Goal: Transaction & Acquisition: Purchase product/service

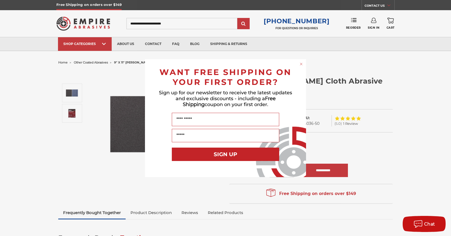
click at [301, 65] on circle "Close dialog" at bounding box center [301, 63] width 5 height 5
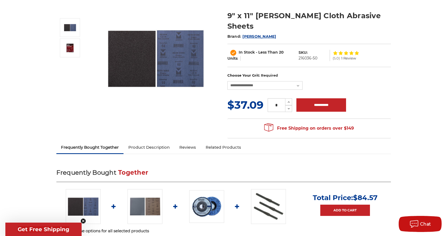
scroll to position [81, 0]
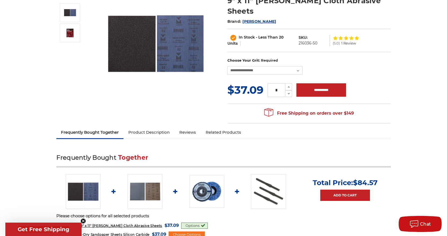
click at [147, 127] on link "Product Description" at bounding box center [148, 133] width 51 height 12
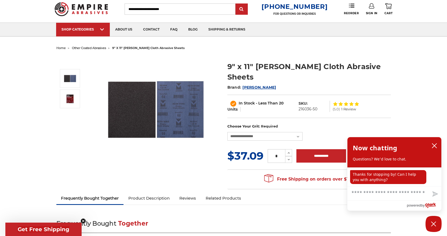
scroll to position [13, 0]
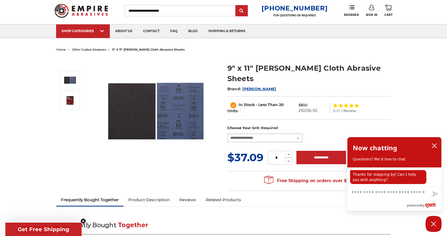
click at [298, 134] on select "**********" at bounding box center [264, 138] width 75 height 9
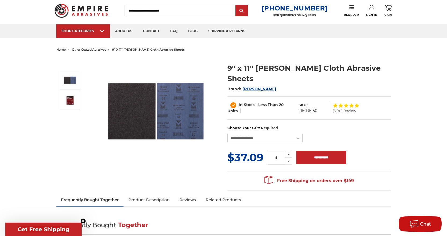
click at [92, 49] on span "other coated abrasives" at bounding box center [89, 50] width 34 height 4
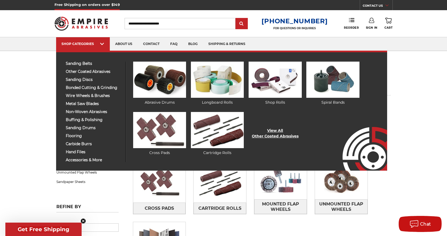
click at [282, 136] on link "View All Other Coated Abrasives" at bounding box center [275, 133] width 47 height 11
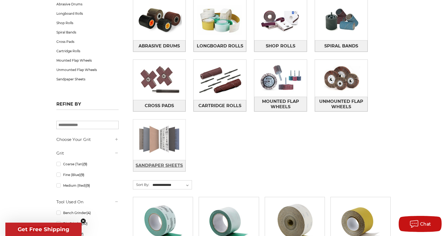
scroll to position [107, 0]
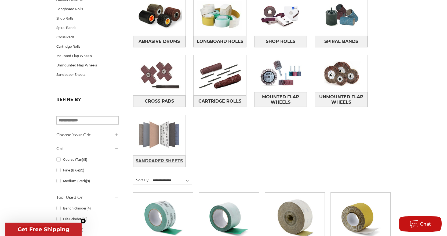
click at [155, 162] on span "Sandpaper Sheets" at bounding box center [159, 161] width 47 height 9
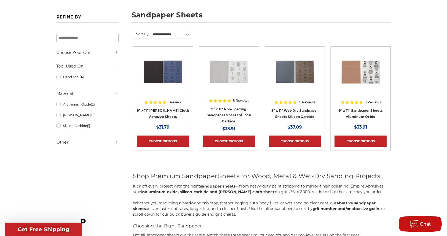
scroll to position [81, 0]
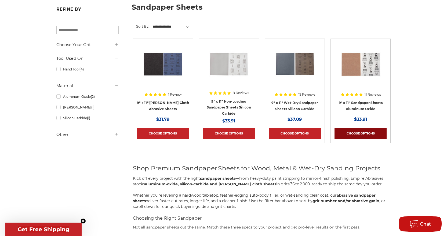
click at [357, 133] on link "Choose Options" at bounding box center [360, 133] width 52 height 11
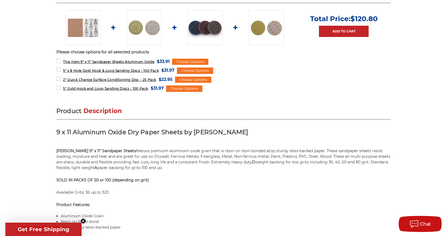
scroll to position [242, 0]
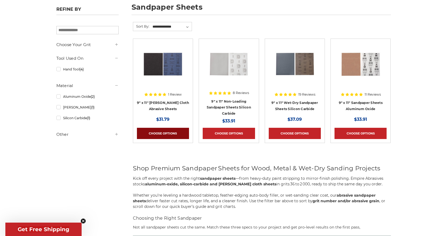
click at [164, 134] on link "Choose Options" at bounding box center [163, 133] width 52 height 11
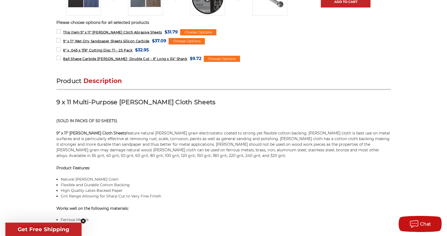
scroll to position [268, 0]
